Goal: Information Seeking & Learning: Learn about a topic

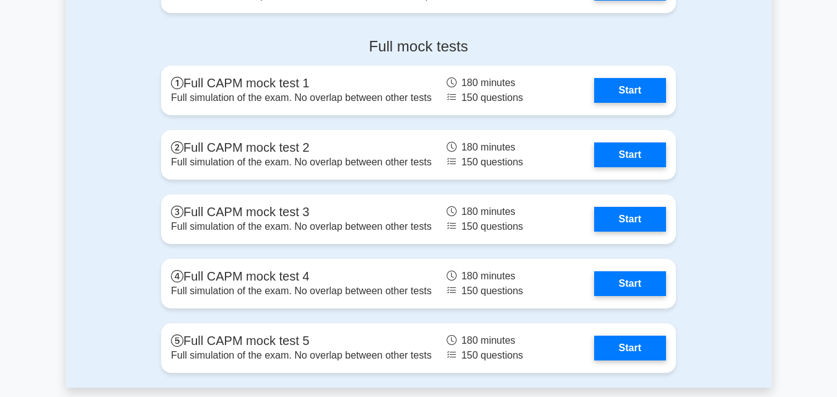
scroll to position [3325, 0]
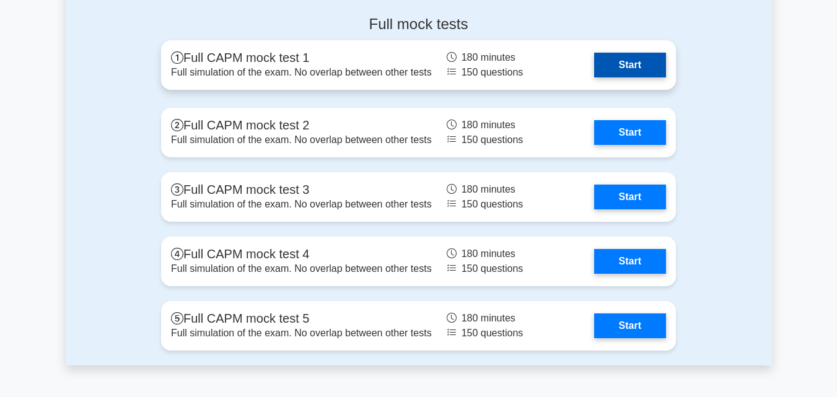
click at [649, 77] on link "Start" at bounding box center [630, 65] width 72 height 25
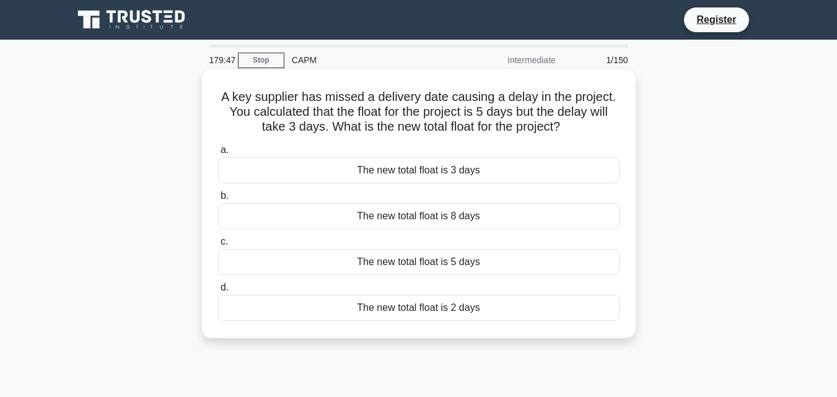
click at [438, 173] on div "The new total float is 3 days" at bounding box center [419, 170] width 402 height 26
click at [218, 154] on input "a. The new total float is 3 days" at bounding box center [218, 150] width 0 height 8
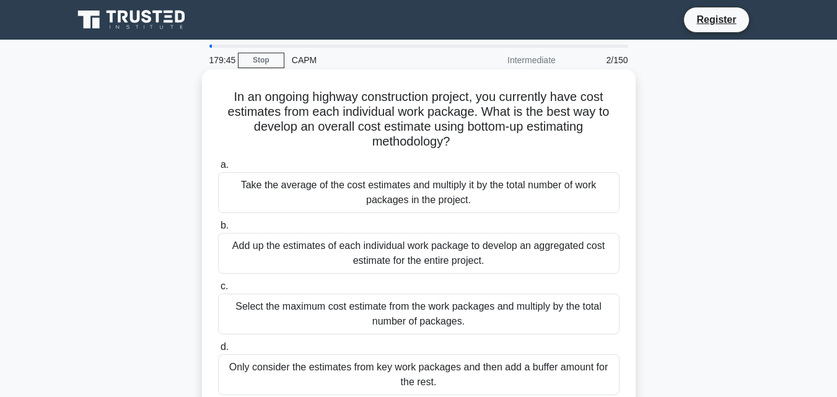
click at [441, 258] on div "Add up the estimates of each individual work package to develop an aggregated c…" at bounding box center [419, 253] width 402 height 41
click at [218, 230] on input "b. Add up the estimates of each individual work package to develop an aggregate…" at bounding box center [218, 226] width 0 height 8
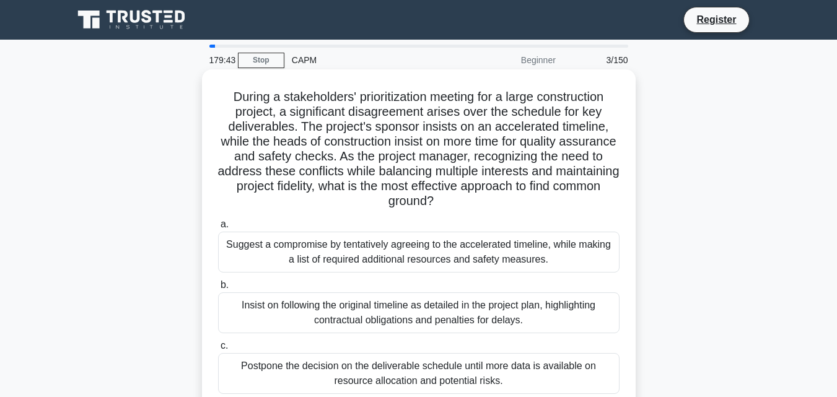
click at [430, 368] on div "Postpone the decision on the deliverable schedule until more data is available …" at bounding box center [419, 373] width 402 height 41
click at [218, 350] on input "c. Postpone the decision on the deliverable schedule until more data is availab…" at bounding box center [218, 346] width 0 height 8
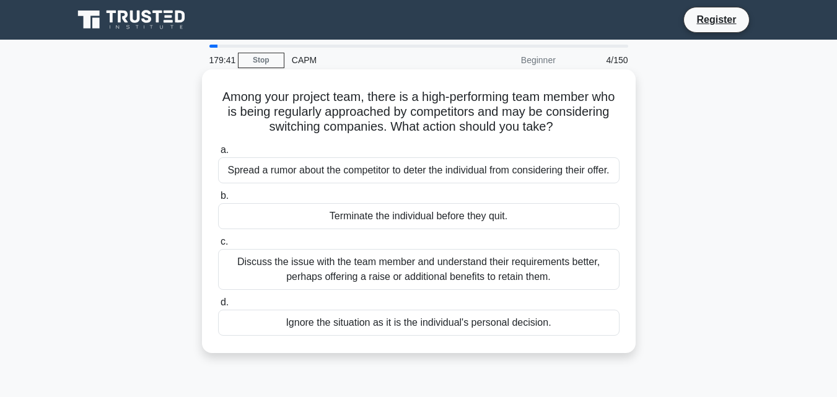
click at [439, 330] on div "Ignore the situation as it is the individual's personal decision." at bounding box center [419, 323] width 402 height 26
click at [218, 307] on input "d. Ignore the situation as it is the individual's personal decision." at bounding box center [218, 303] width 0 height 8
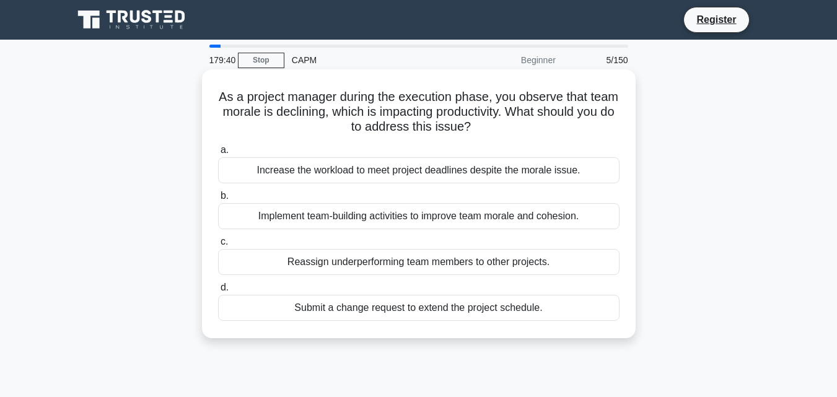
click at [447, 301] on div "Submit a change request to extend the project schedule." at bounding box center [419, 308] width 402 height 26
click at [218, 292] on input "d. Submit a change request to extend the project schedule." at bounding box center [218, 288] width 0 height 8
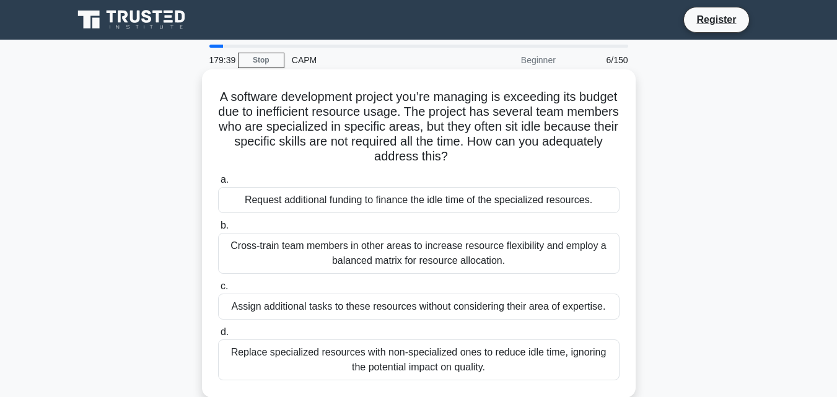
click at [467, 255] on div "Cross-train team members in other areas to increase resource flexibility and em…" at bounding box center [419, 253] width 402 height 41
click at [218, 230] on input "b. Cross-train team members in other areas to increase resource flexibility and…" at bounding box center [218, 226] width 0 height 8
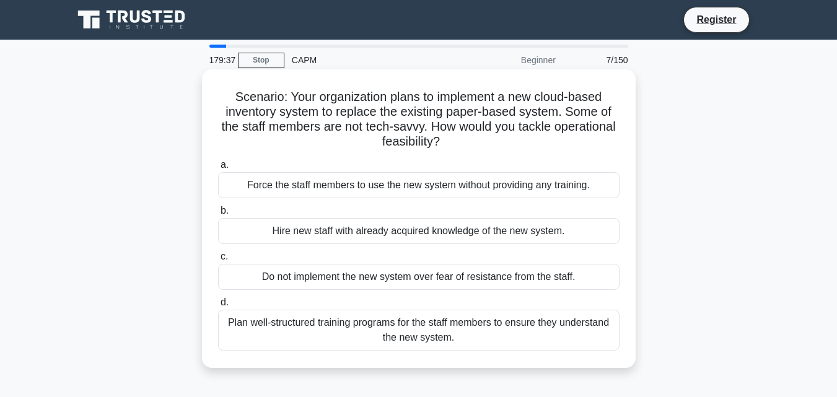
click at [476, 236] on div "Hire new staff with already acquired knowledge of the new system." at bounding box center [419, 231] width 402 height 26
click at [218, 215] on input "b. Hire new staff with already acquired knowledge of the new system." at bounding box center [218, 211] width 0 height 8
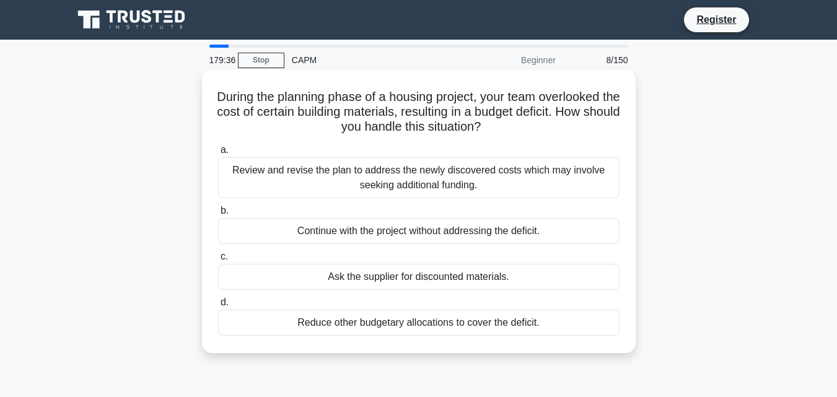
click at [494, 192] on div "Review and revise the plan to address the newly discovered costs which may invo…" at bounding box center [419, 177] width 402 height 41
click at [218, 154] on input "a. Review and revise the plan to address the newly discovered costs which may i…" at bounding box center [218, 150] width 0 height 8
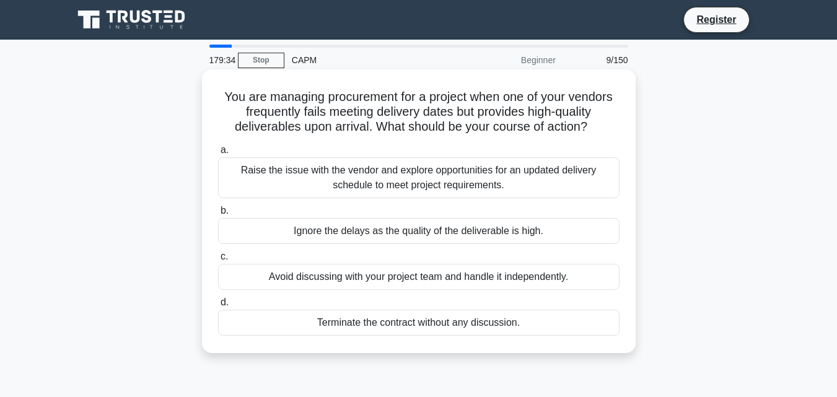
click at [490, 317] on div "Terminate the contract without any discussion." at bounding box center [419, 323] width 402 height 26
click at [218, 307] on input "d. Terminate the contract without any discussion." at bounding box center [218, 303] width 0 height 8
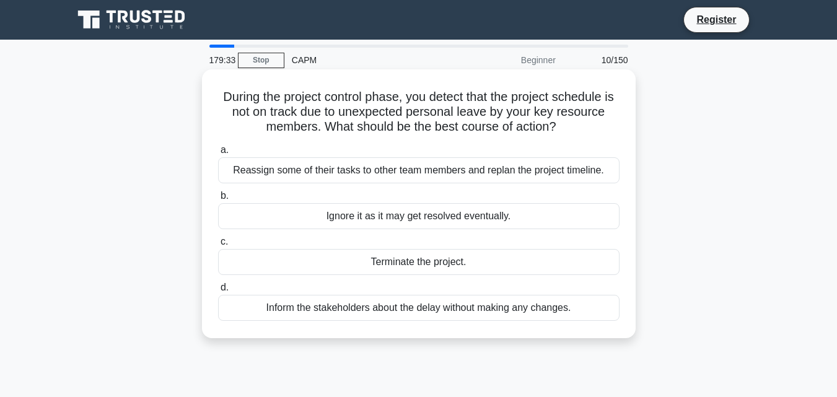
click at [509, 180] on div "Reassign some of their tasks to other team members and replan the project timel…" at bounding box center [419, 170] width 402 height 26
click at [218, 154] on input "a. Reassign some of their tasks to other team members and replan the project ti…" at bounding box center [218, 150] width 0 height 8
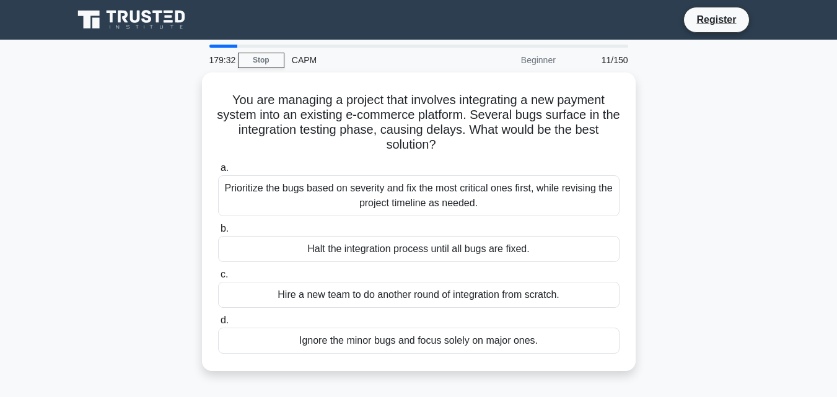
click at [509, 180] on div "Prioritize the bugs based on severity and fix the most critical ones first, whi…" at bounding box center [419, 195] width 402 height 41
click at [218, 172] on input "a. Prioritize the bugs based on severity and fix the most critical ones first, …" at bounding box center [218, 168] width 0 height 8
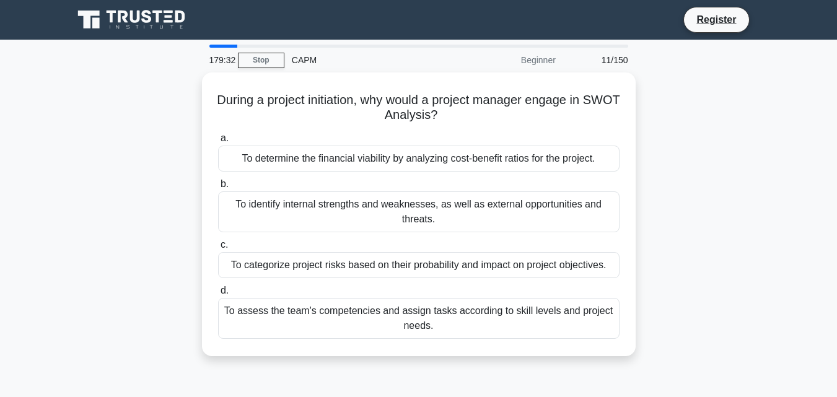
click at [509, 180] on label "b. To identify internal strengths and weaknesses, as well as external opportuni…" at bounding box center [419, 205] width 402 height 56
click at [218, 180] on input "b. To identify internal strengths and weaknesses, as well as external opportuni…" at bounding box center [218, 184] width 0 height 8
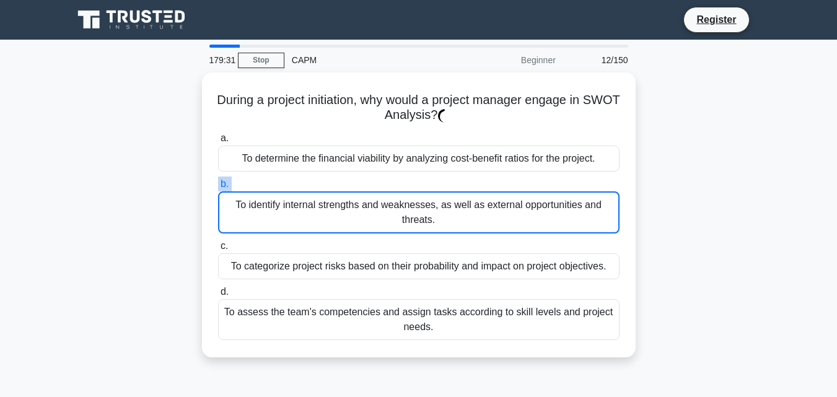
click at [509, 180] on label "b. To identify internal strengths and weaknesses, as well as external opportuni…" at bounding box center [419, 205] width 402 height 57
click at [218, 180] on input "b. To identify internal strengths and weaknesses, as well as external opportuni…" at bounding box center [218, 184] width 0 height 8
click at [509, 180] on label "b. To identify internal strengths and weaknesses, as well as external opportuni…" at bounding box center [419, 205] width 402 height 57
click at [218, 180] on input "b. To identify internal strengths and weaknesses, as well as external opportuni…" at bounding box center [218, 184] width 0 height 8
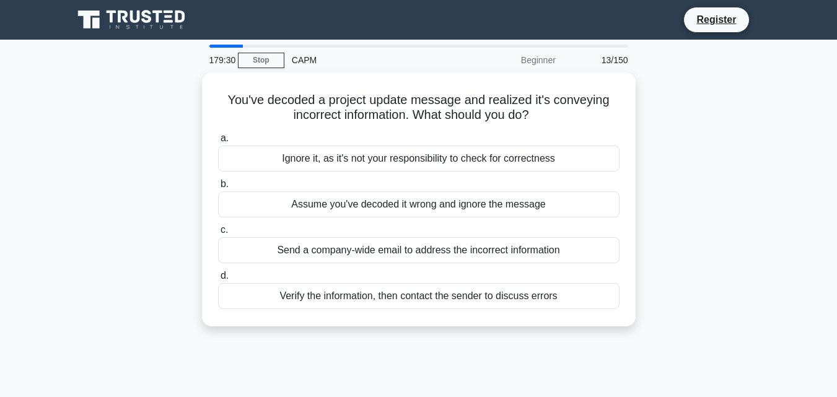
click at [509, 180] on label "b. Assume you've decoded it wrong and ignore the message" at bounding box center [419, 197] width 402 height 41
click at [218, 180] on input "b. Assume you've decoded it wrong and ignore the message" at bounding box center [218, 184] width 0 height 8
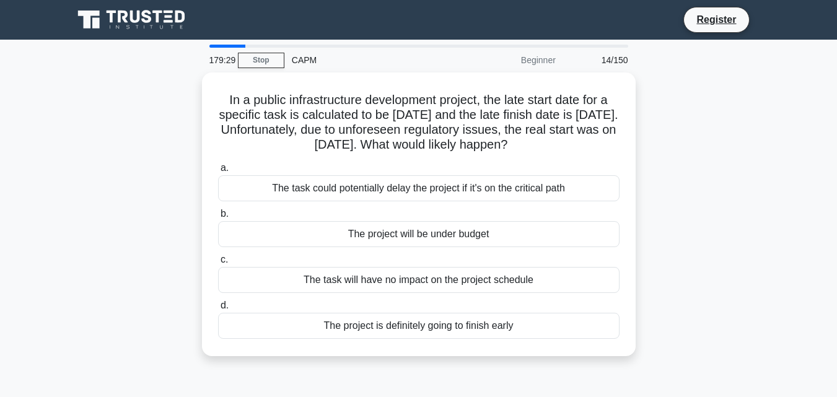
click at [509, 180] on div "The task could potentially delay the project if it's on the critical path" at bounding box center [419, 188] width 402 height 26
click at [218, 172] on input "a. The task could potentially delay the project if it's on the critical path" at bounding box center [218, 168] width 0 height 8
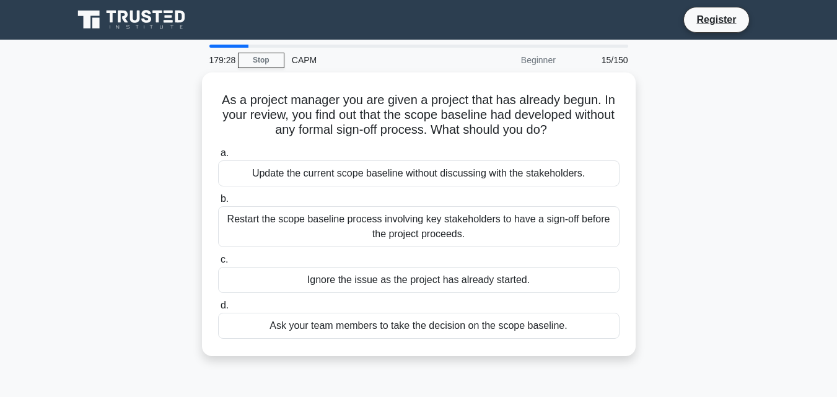
click at [509, 180] on div "Update the current scope baseline without discussing with the stakeholders." at bounding box center [419, 174] width 402 height 26
click at [218, 157] on input "a. Update the current scope baseline without discussing with the stakeholders." at bounding box center [218, 153] width 0 height 8
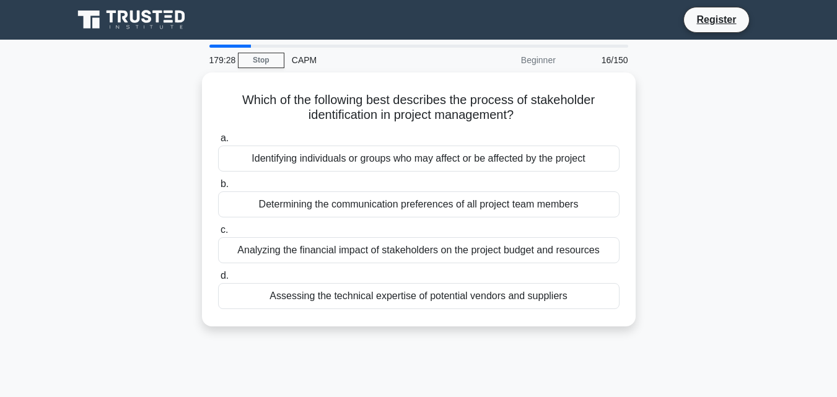
click at [509, 180] on label "b. Determining the communication preferences of all project team members" at bounding box center [419, 197] width 402 height 41
click at [218, 180] on input "b. Determining the communication preferences of all project team members" at bounding box center [218, 184] width 0 height 8
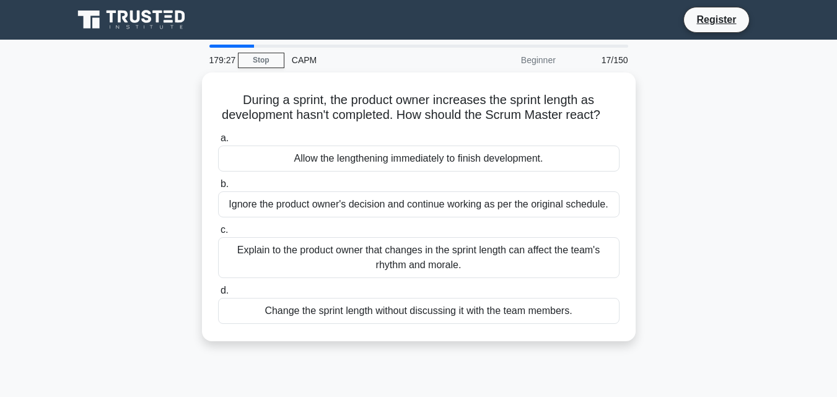
click at [509, 172] on div "Allow the lengthening immediately to finish development." at bounding box center [419, 159] width 402 height 26
click at [218, 143] on input "a. Allow the lengthening immediately to finish development." at bounding box center [218, 139] width 0 height 8
